Goal: Task Accomplishment & Management: Manage account settings

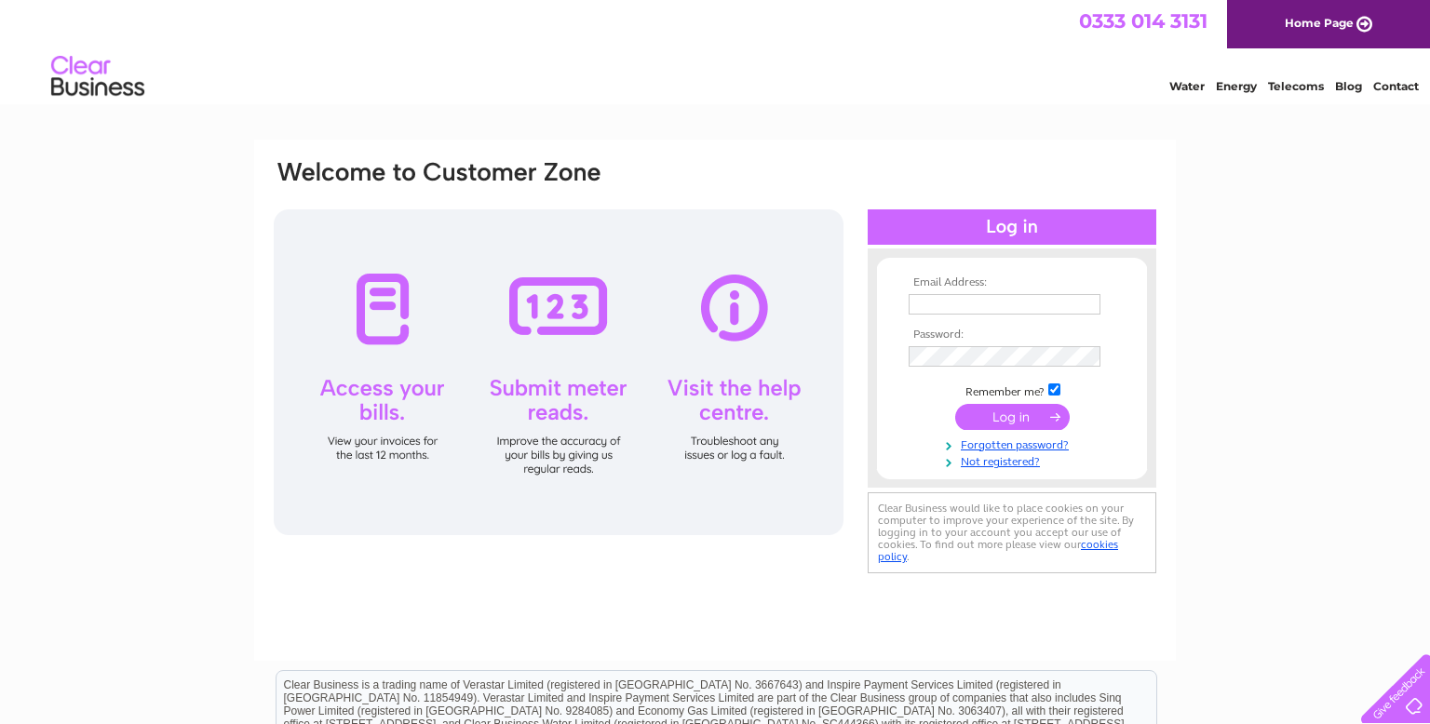
type input "[EMAIL_ADDRESS][DOMAIN_NAME]"
click at [986, 413] on input "submit" at bounding box center [1012, 417] width 115 height 26
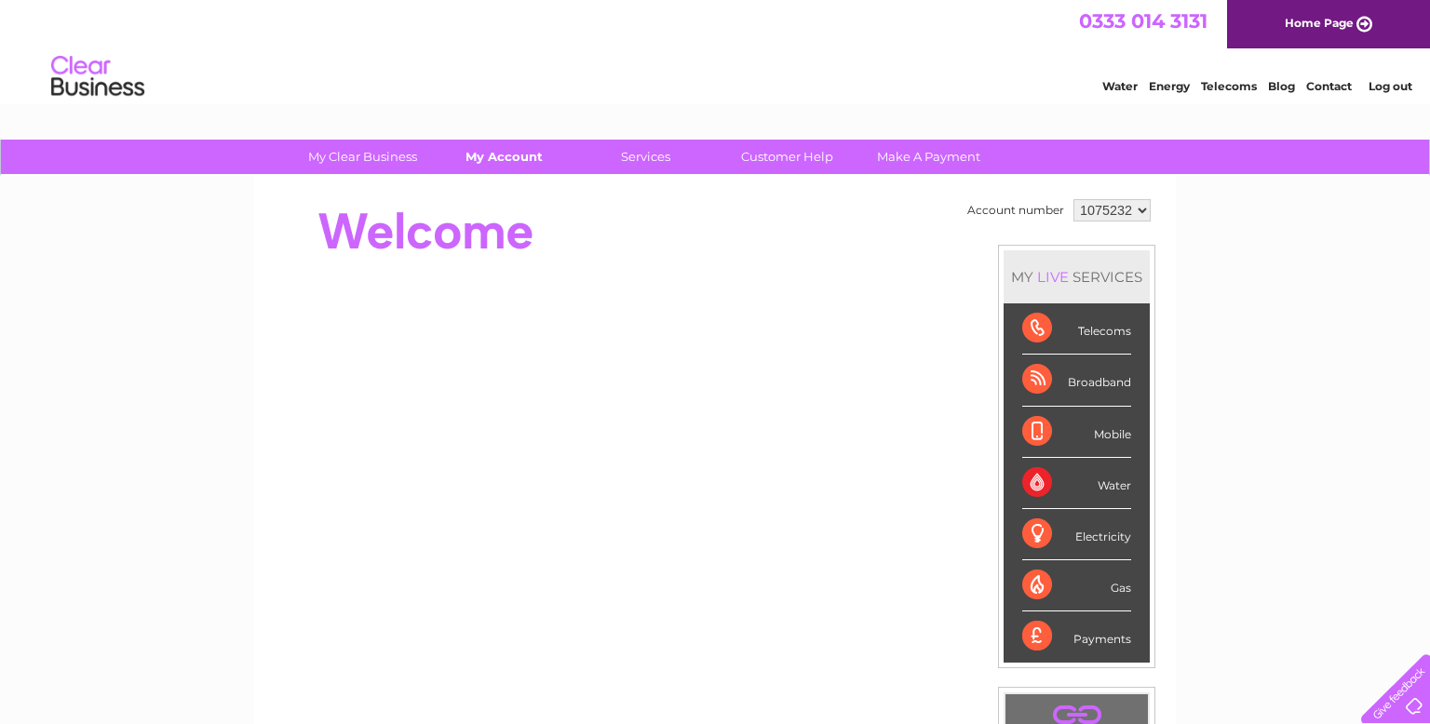
click at [491, 161] on link "My Account" at bounding box center [504, 157] width 154 height 34
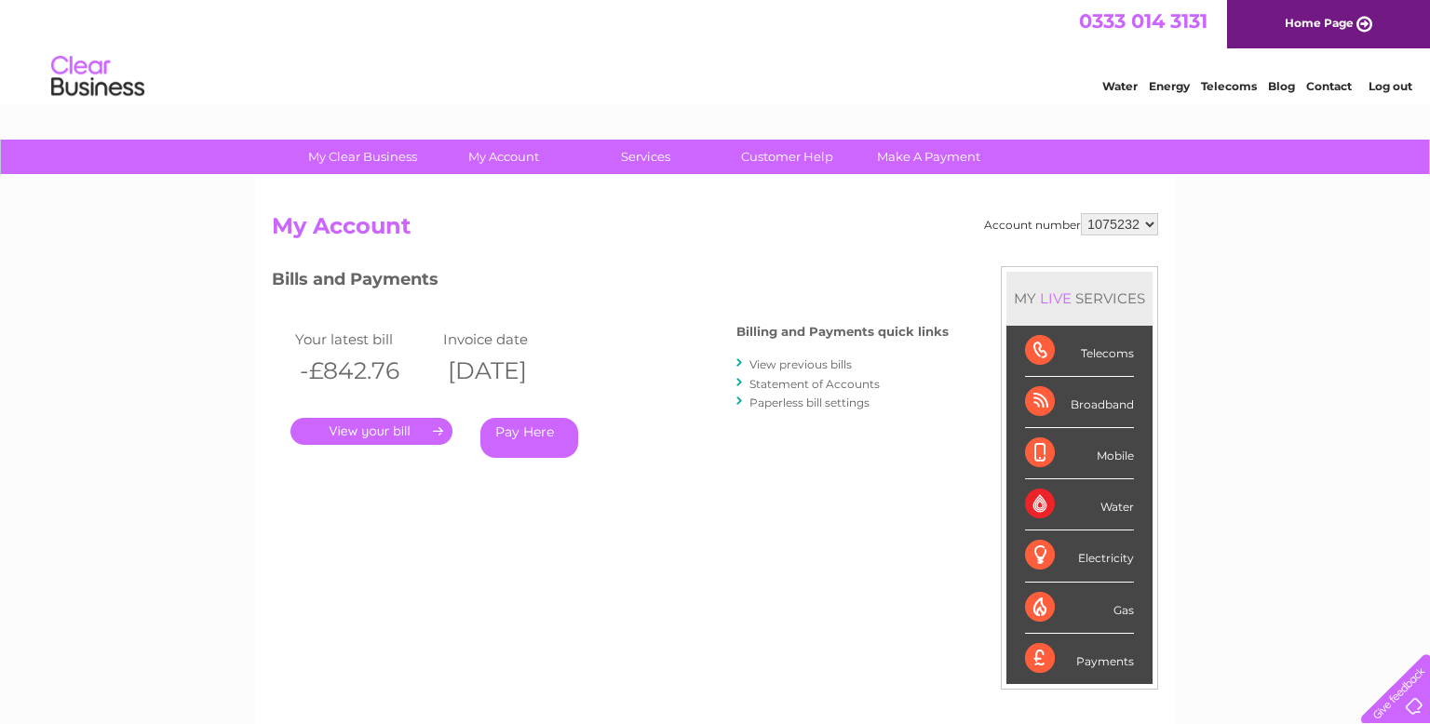
click at [374, 443] on link "." at bounding box center [371, 431] width 162 height 27
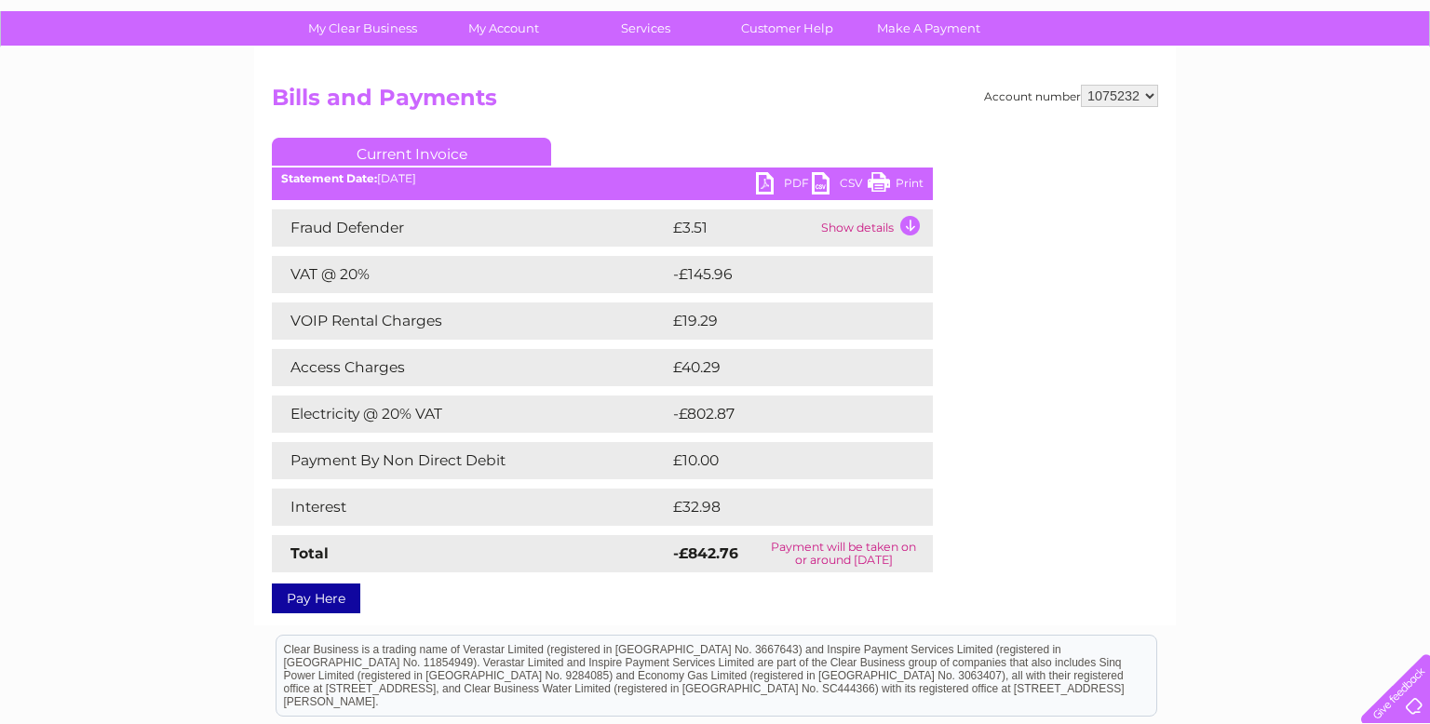
scroll to position [127, 0]
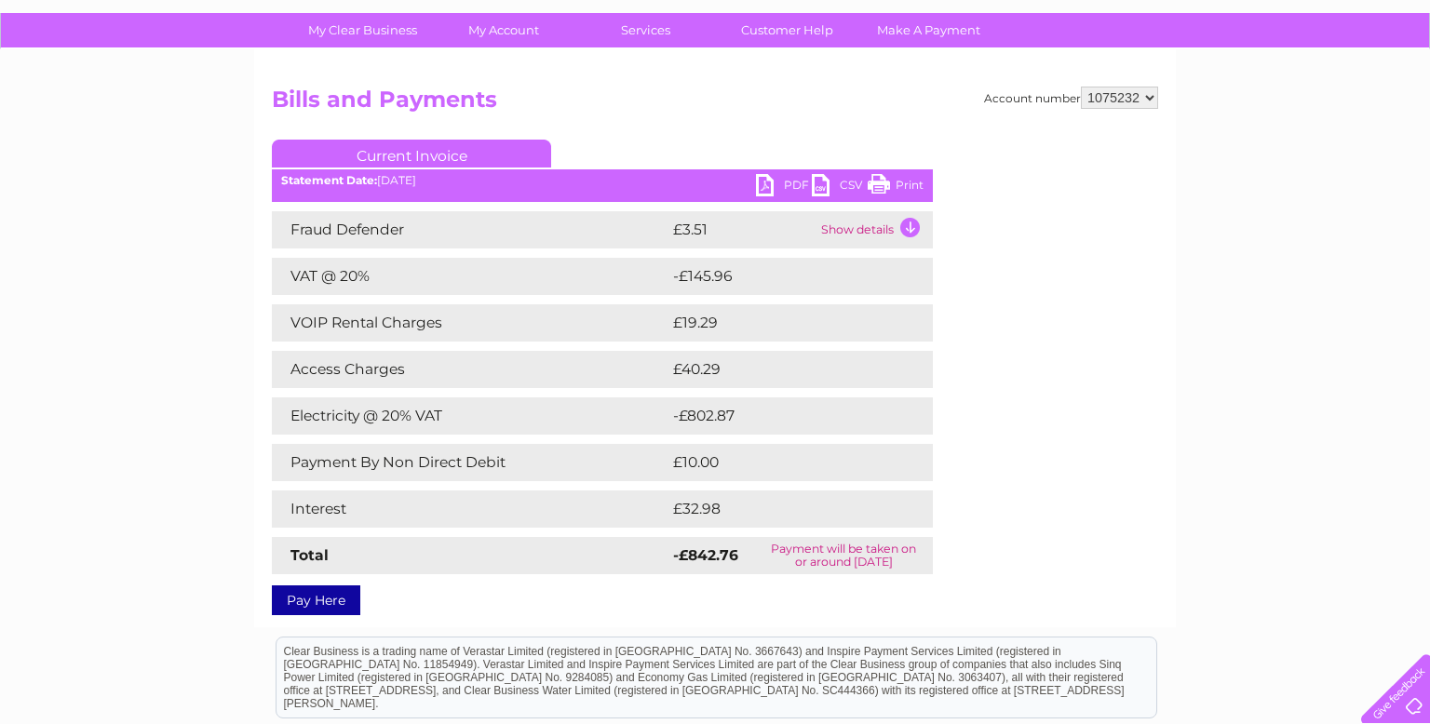
click at [774, 192] on link "PDF" at bounding box center [784, 187] width 56 height 27
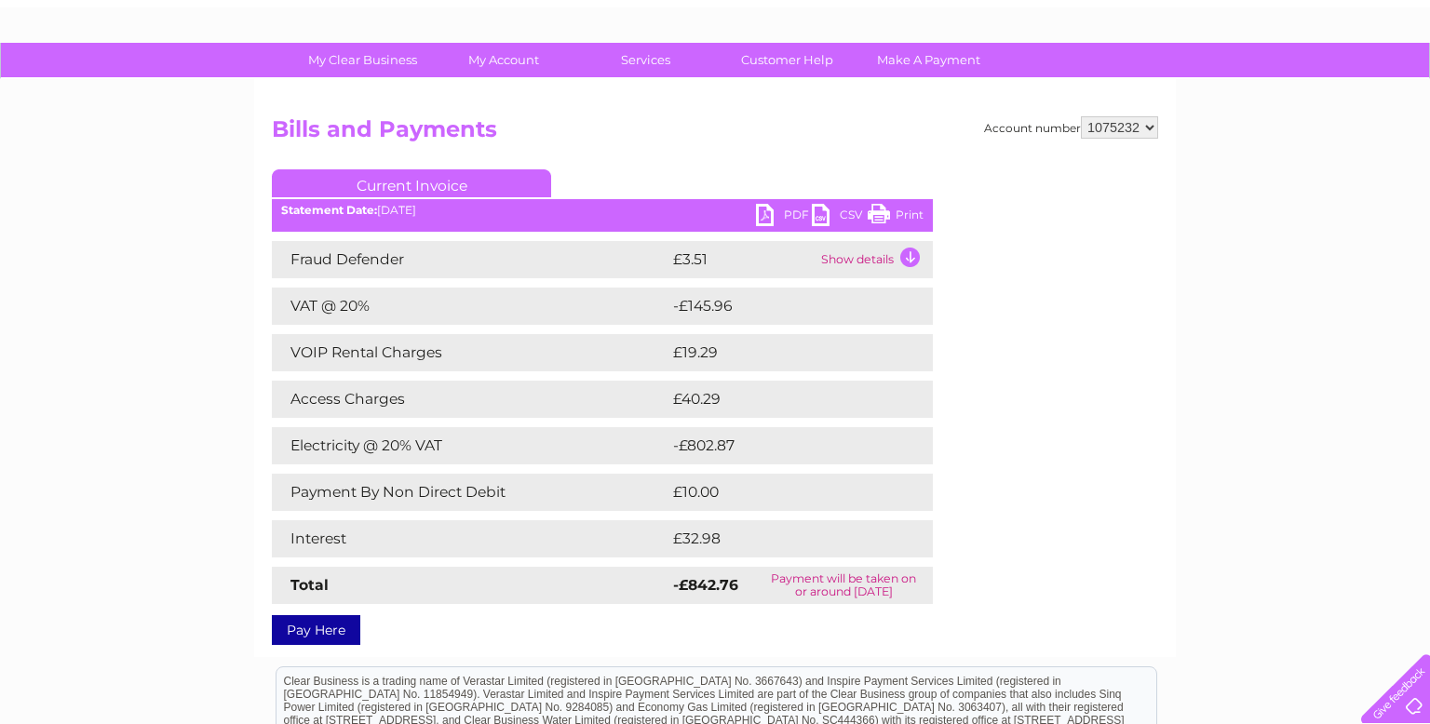
scroll to position [0, 0]
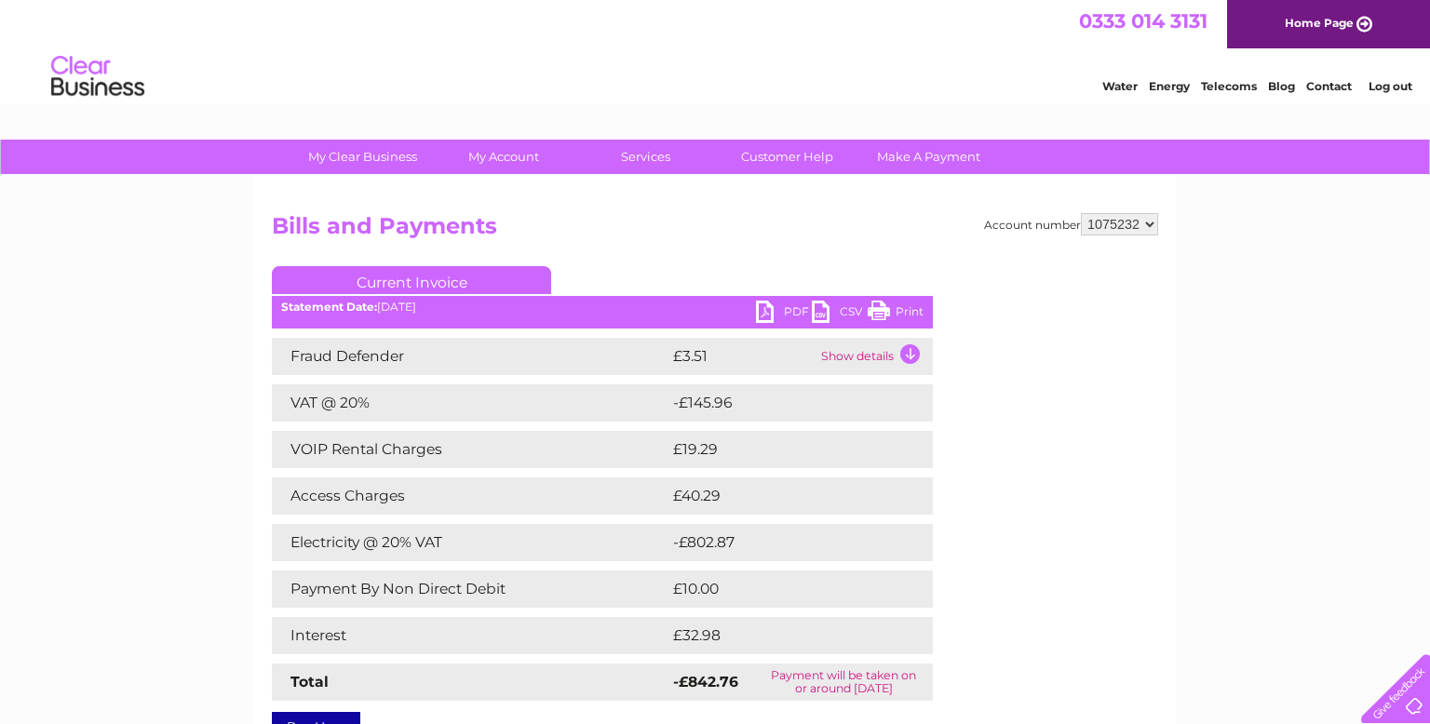
click at [1395, 89] on link "Log out" at bounding box center [1391, 86] width 44 height 14
